Goal: Task Accomplishment & Management: Manage account settings

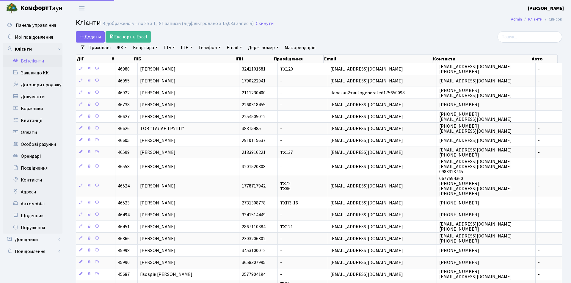
select select "25"
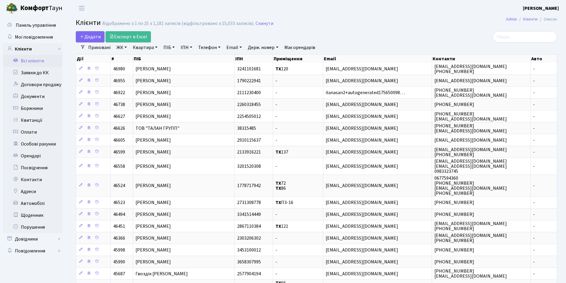
click at [37, 62] on link "Всі клієнти" at bounding box center [32, 61] width 59 height 12
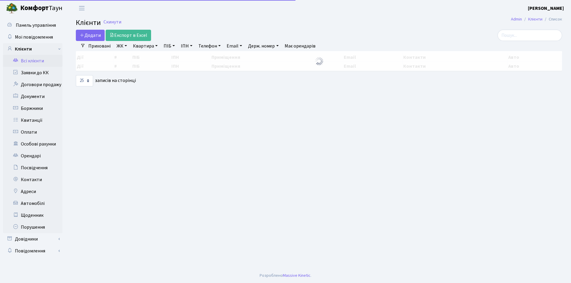
select select "25"
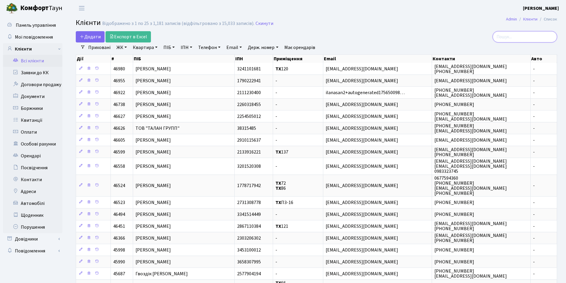
click at [528, 35] on input "search" at bounding box center [525, 36] width 65 height 11
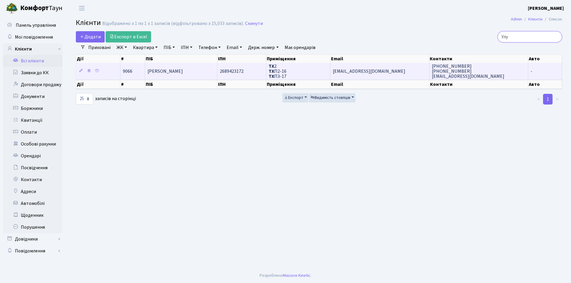
type input "Улу"
click at [200, 71] on td "[PERSON_NAME]" at bounding box center [181, 71] width 72 height 16
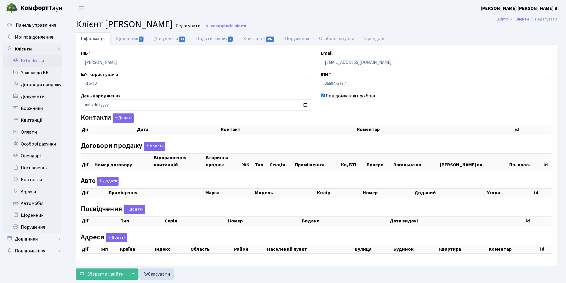
checkbox input "true"
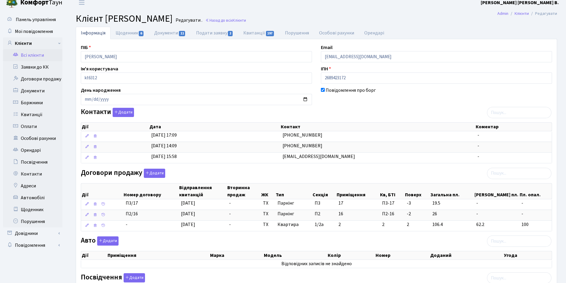
scroll to position [3, 0]
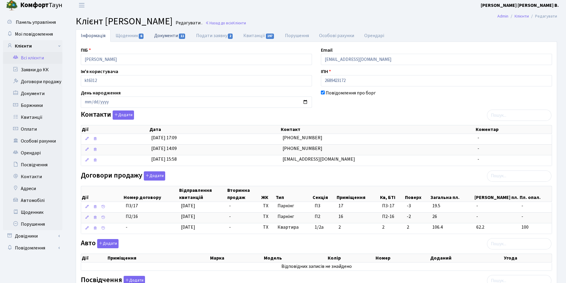
click at [161, 36] on link "Документи 11" at bounding box center [170, 35] width 42 height 12
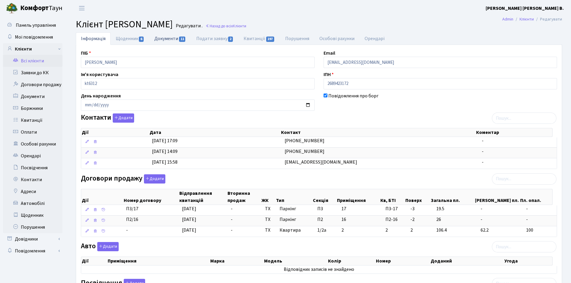
select select "25"
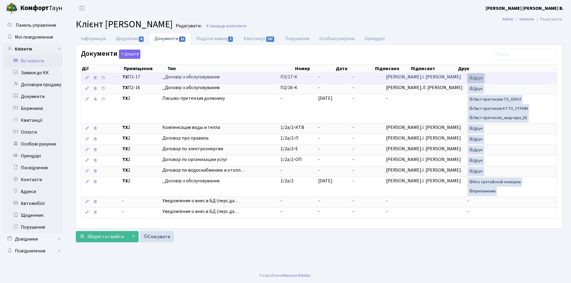
click at [469, 76] on link "Друк" at bounding box center [475, 78] width 17 height 9
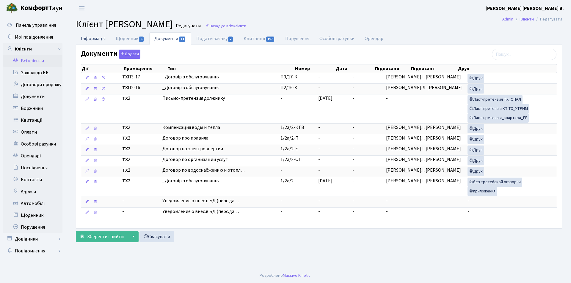
click at [87, 38] on link "Інформація" at bounding box center [93, 38] width 35 height 12
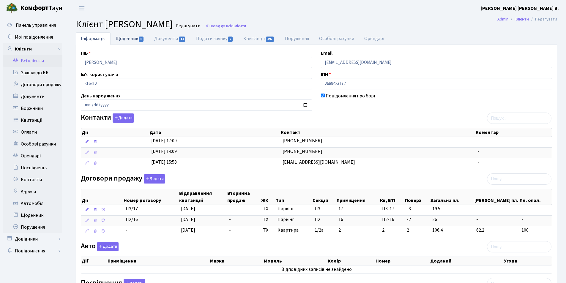
click at [126, 39] on link "Щоденник 6" at bounding box center [130, 38] width 39 height 12
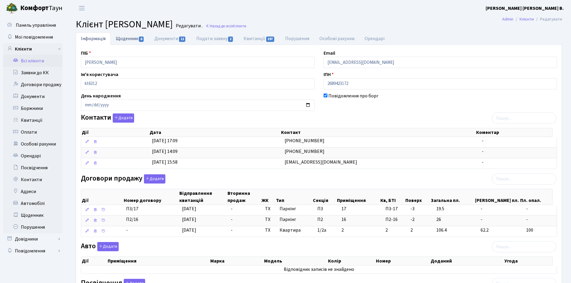
select select "25"
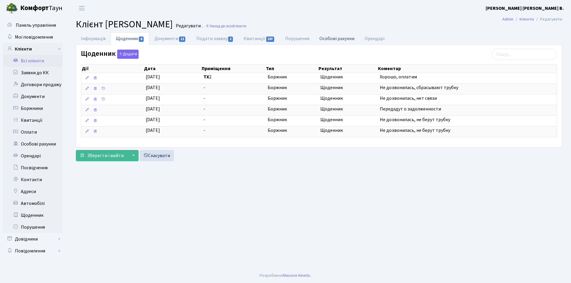
click at [333, 36] on link "Особові рахунки" at bounding box center [336, 38] width 45 height 12
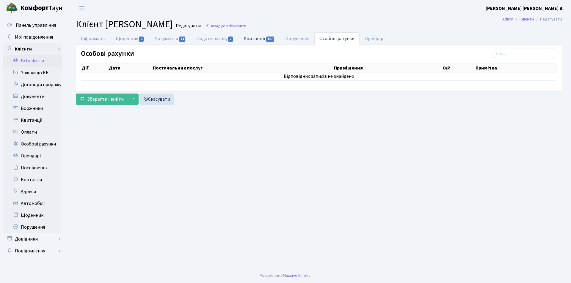
click at [267, 37] on span "197" at bounding box center [270, 39] width 8 height 5
select select "25"
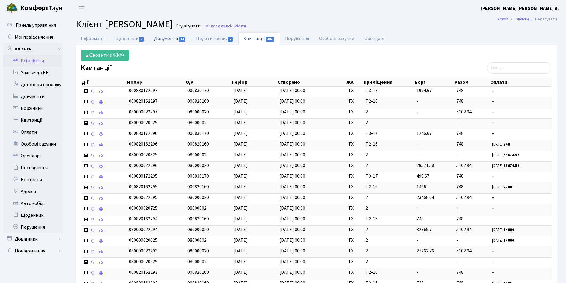
click at [174, 43] on link "Документи 11" at bounding box center [170, 38] width 42 height 12
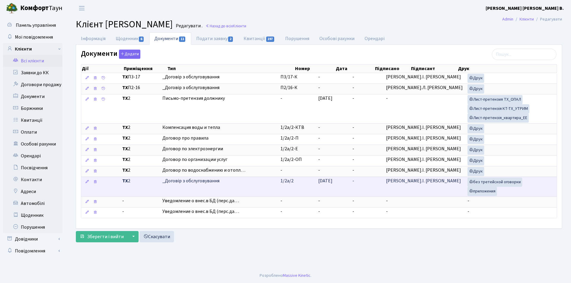
click at [213, 183] on span "_Договір з обслуговування" at bounding box center [218, 181] width 113 height 7
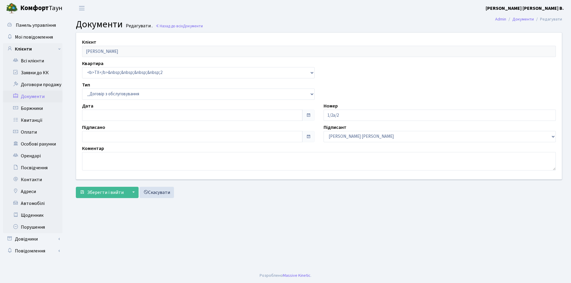
select select "289"
type input "24.05.2017"
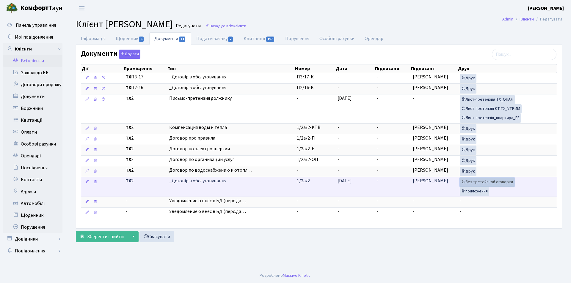
click at [483, 184] on link "без третейской оговорки" at bounding box center [487, 182] width 55 height 9
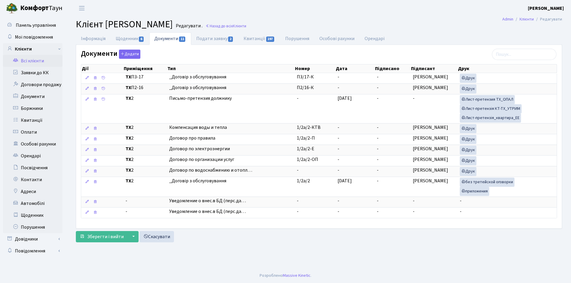
click at [37, 57] on link "Всі клієнти" at bounding box center [32, 61] width 59 height 12
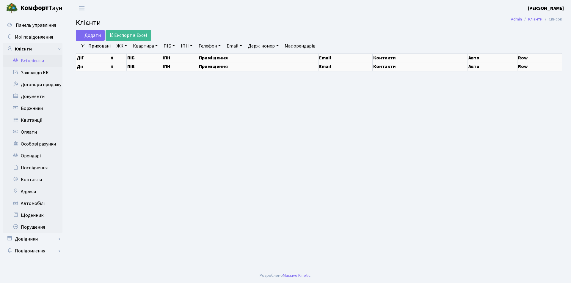
select select "25"
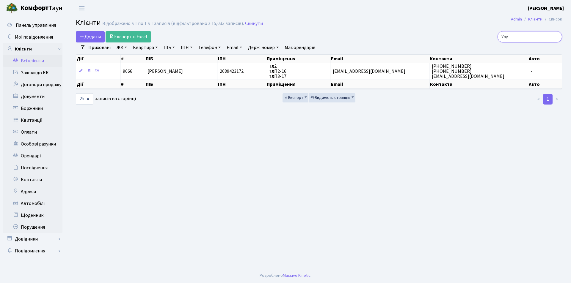
click at [555, 36] on input "Улу" at bounding box center [529, 36] width 65 height 11
